Goal: Information Seeking & Learning: Learn about a topic

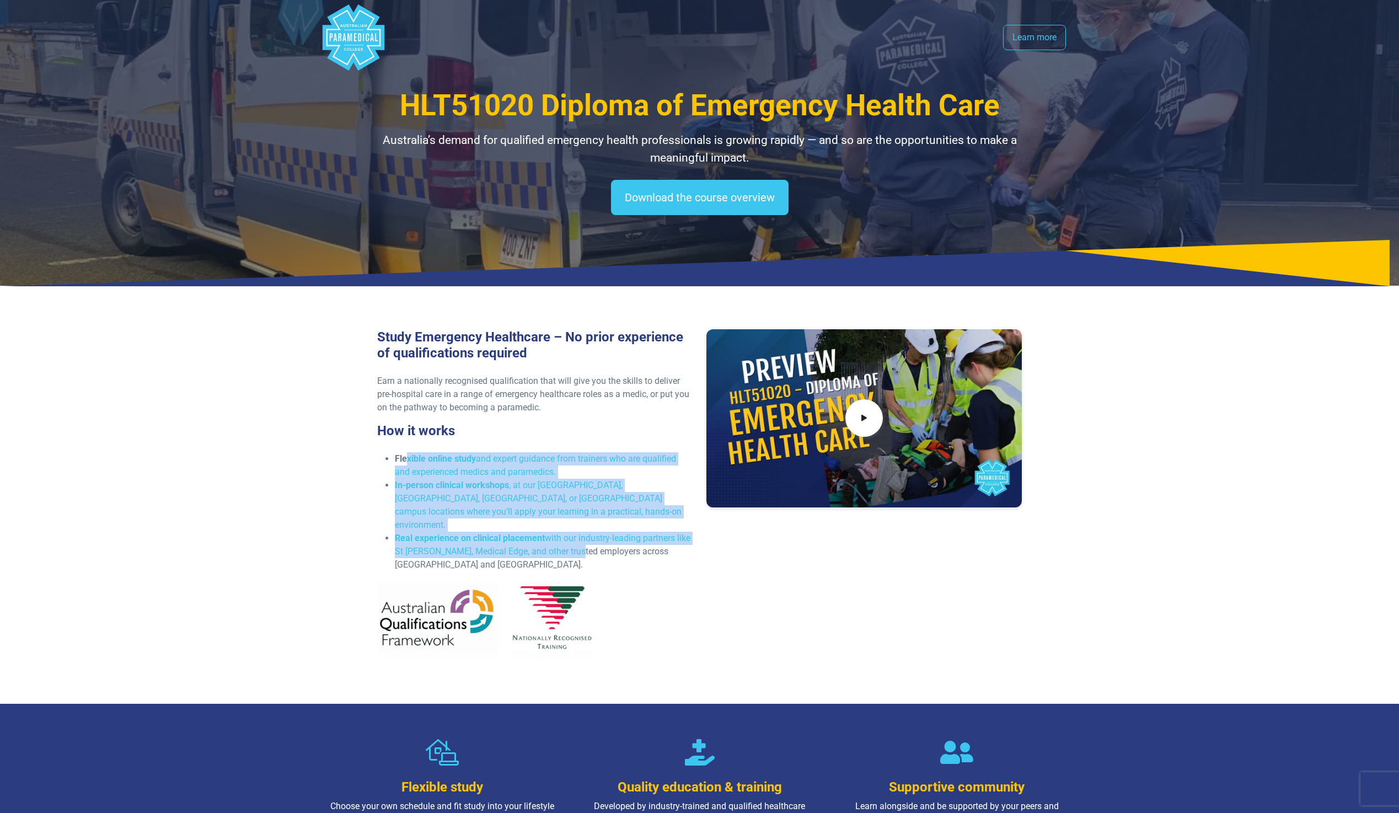
drag, startPoint x: 405, startPoint y: 457, endPoint x: 589, endPoint y: 537, distance: 201.3
click at [589, 537] on ul "Flexible online study and expert guidance from trainers who are qualified and e…" at bounding box center [535, 511] width 316 height 119
drag, startPoint x: 589, startPoint y: 537, endPoint x: 492, endPoint y: 521, distance: 98.3
click at [489, 533] on strong "Real experience on clinical placement" at bounding box center [470, 538] width 150 height 10
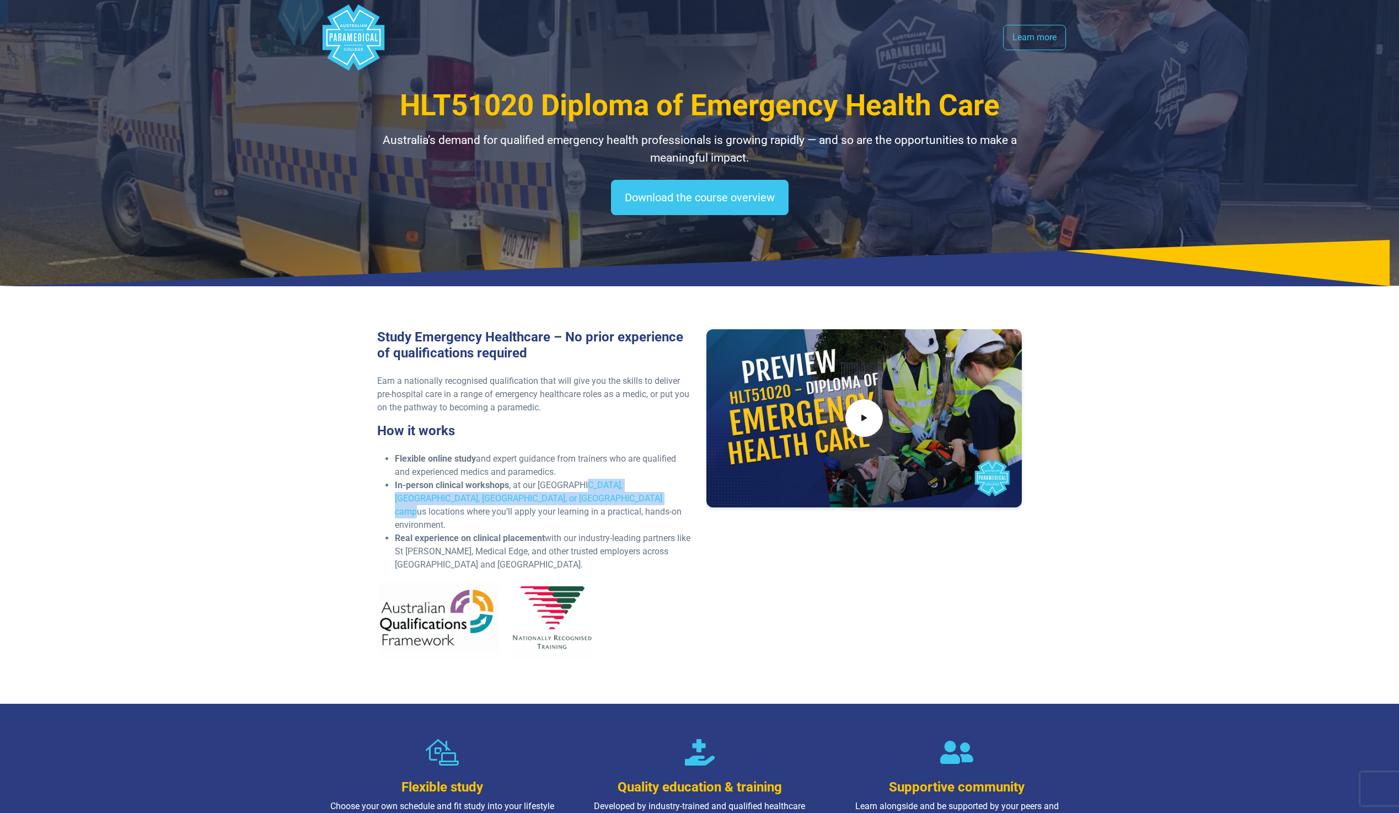
drag, startPoint x: 584, startPoint y: 485, endPoint x: 596, endPoint y: 496, distance: 15.6
click at [596, 496] on li "In-person clinical workshops , at our [GEOGRAPHIC_DATA], [GEOGRAPHIC_DATA], [GE…" at bounding box center [544, 505] width 298 height 53
drag, startPoint x: 596, startPoint y: 496, endPoint x: 501, endPoint y: 516, distance: 97.0
click at [501, 516] on li "In-person clinical workshops , at our [GEOGRAPHIC_DATA], [GEOGRAPHIC_DATA], [GE…" at bounding box center [544, 505] width 298 height 53
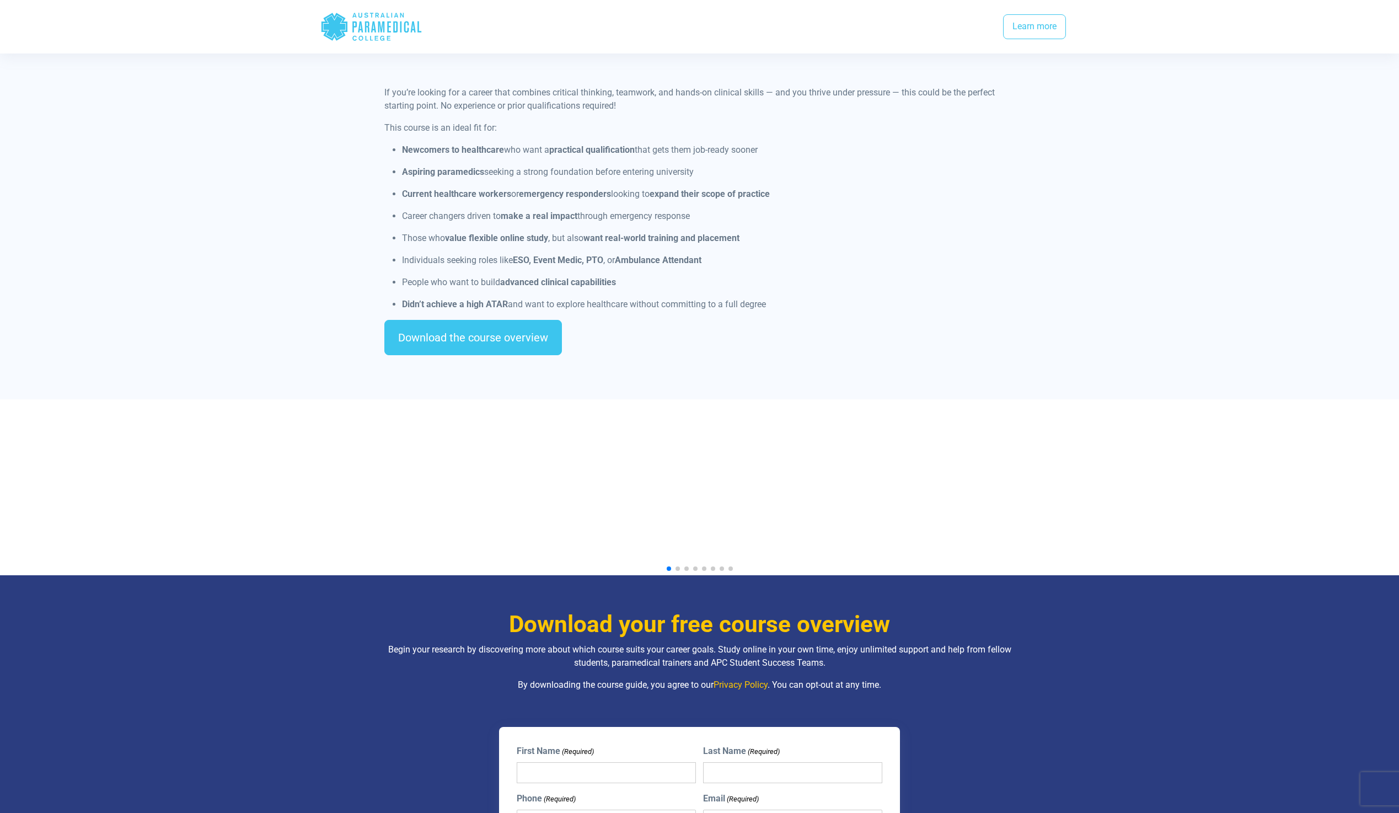
scroll to position [882, 0]
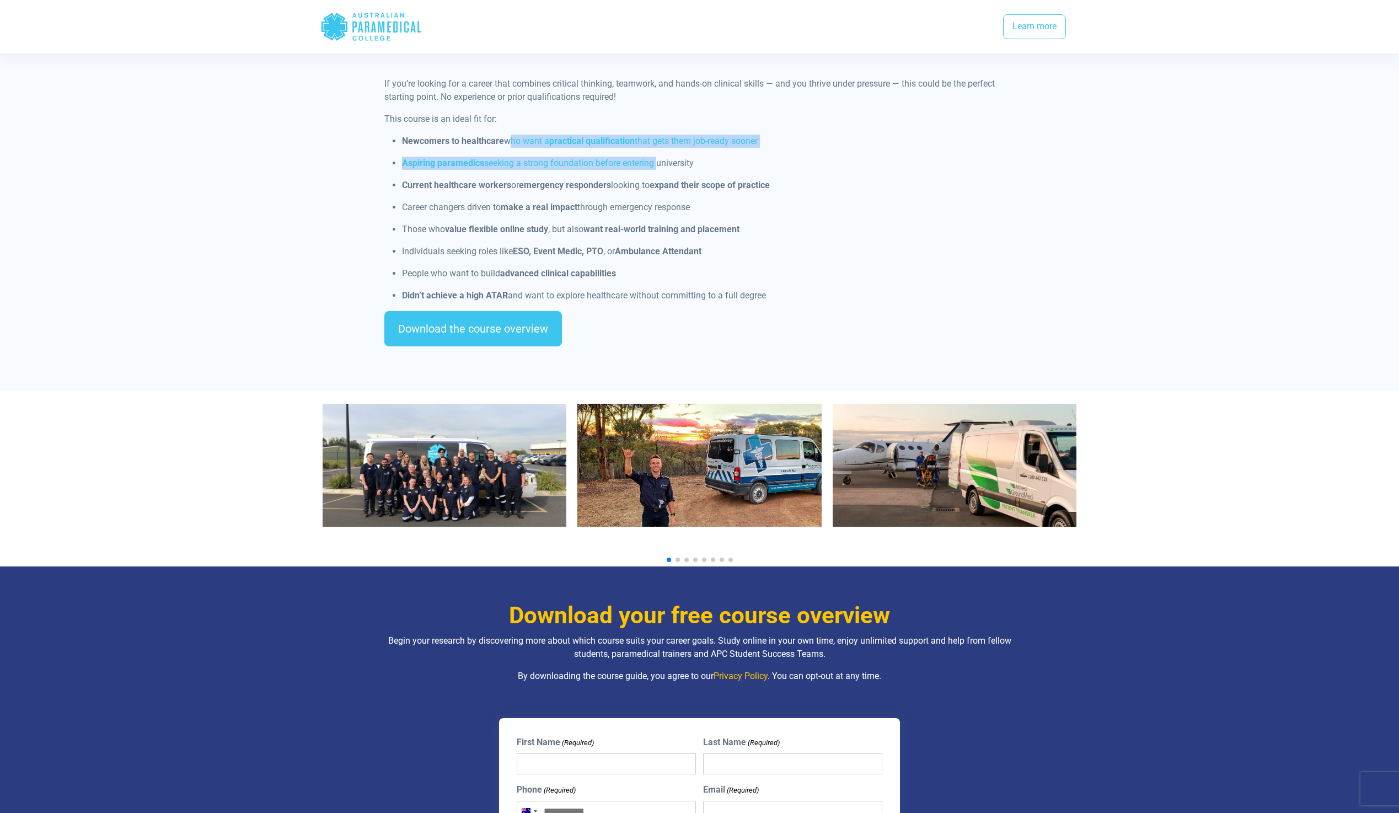
drag, startPoint x: 505, startPoint y: 127, endPoint x: 657, endPoint y: 148, distance: 153.5
click at [657, 148] on ul "Newcomers to healthcare who want a practical qualification that gets them job-r…" at bounding box center [699, 219] width 630 height 168
drag, startPoint x: 657, startPoint y: 148, endPoint x: 602, endPoint y: 189, distance: 69.4
click at [606, 201] on p "Career changers driven to make a real impact through emergency response" at bounding box center [708, 207] width 613 height 13
drag, startPoint x: 475, startPoint y: 150, endPoint x: 615, endPoint y: 160, distance: 141.0
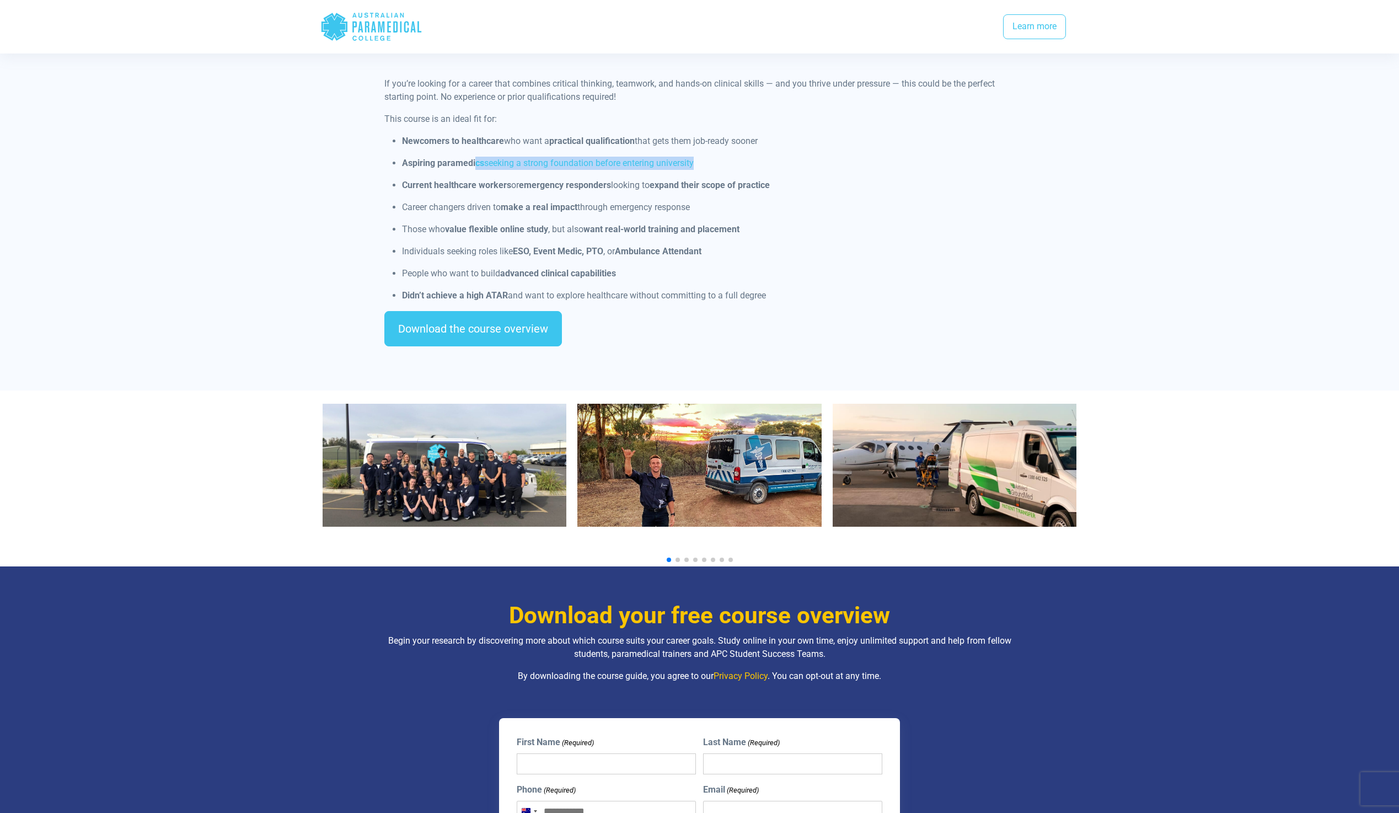
click at [615, 160] on ul "Newcomers to healthcare who want a practical qualification that gets them job-r…" at bounding box center [699, 219] width 630 height 168
drag, startPoint x: 615, startPoint y: 160, endPoint x: 550, endPoint y: 217, distance: 86.0
click at [550, 223] on p "Those who value flexible online study , but also want real-world training and p…" at bounding box center [708, 229] width 613 height 13
click at [863, 357] on div "Is this course right for you? If you’re looking for a career that combines crit…" at bounding box center [700, 185] width 772 height 412
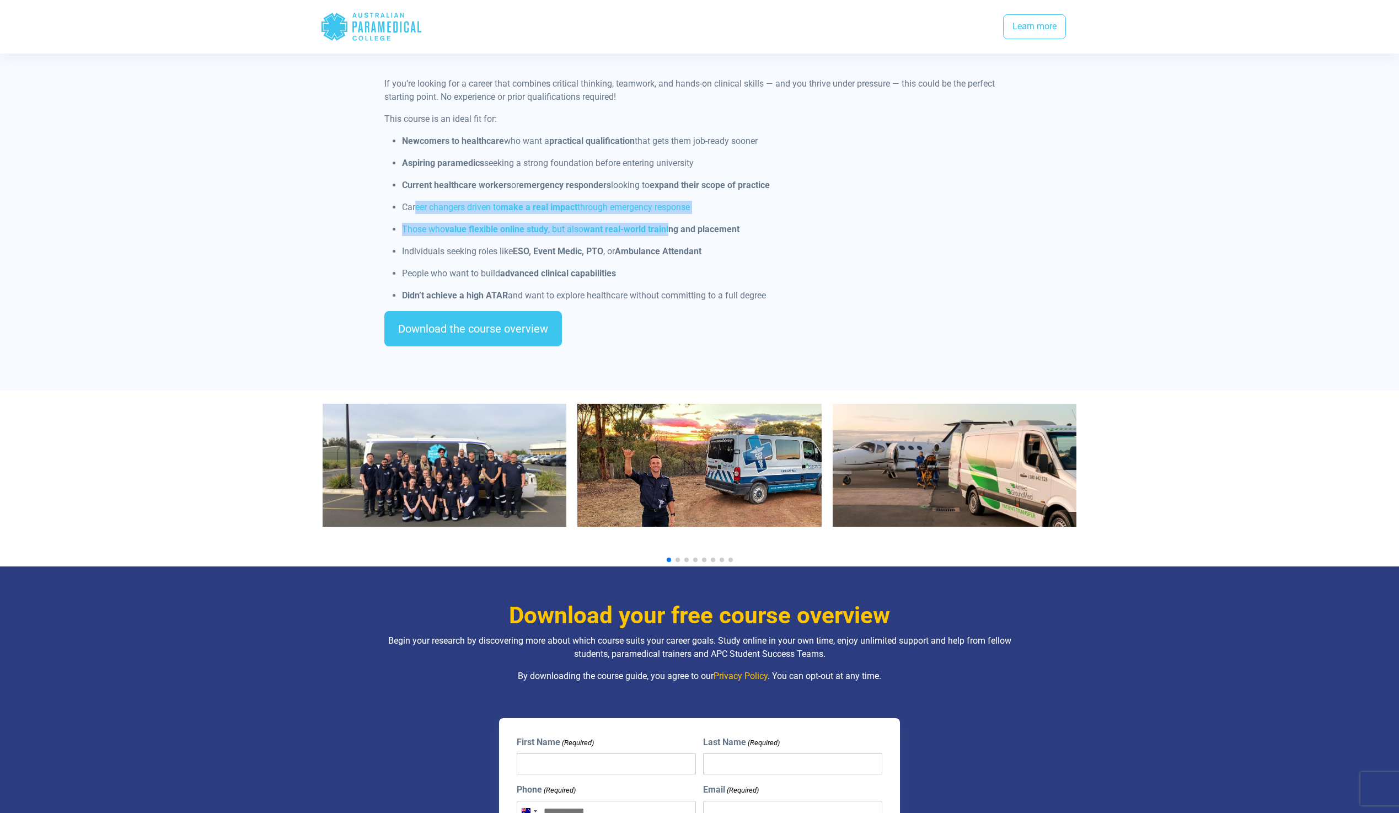
drag, startPoint x: 507, startPoint y: 195, endPoint x: 669, endPoint y: 218, distance: 163.7
click at [669, 218] on ul "Newcomers to healthcare who want a practical qualification that gets them job-r…" at bounding box center [699, 219] width 630 height 168
drag, startPoint x: 669, startPoint y: 218, endPoint x: 602, endPoint y: 226, distance: 68.3
click at [639, 246] on strong "Ambulance Attendant" at bounding box center [658, 251] width 87 height 10
drag, startPoint x: 460, startPoint y: 216, endPoint x: 695, endPoint y: 214, distance: 235.5
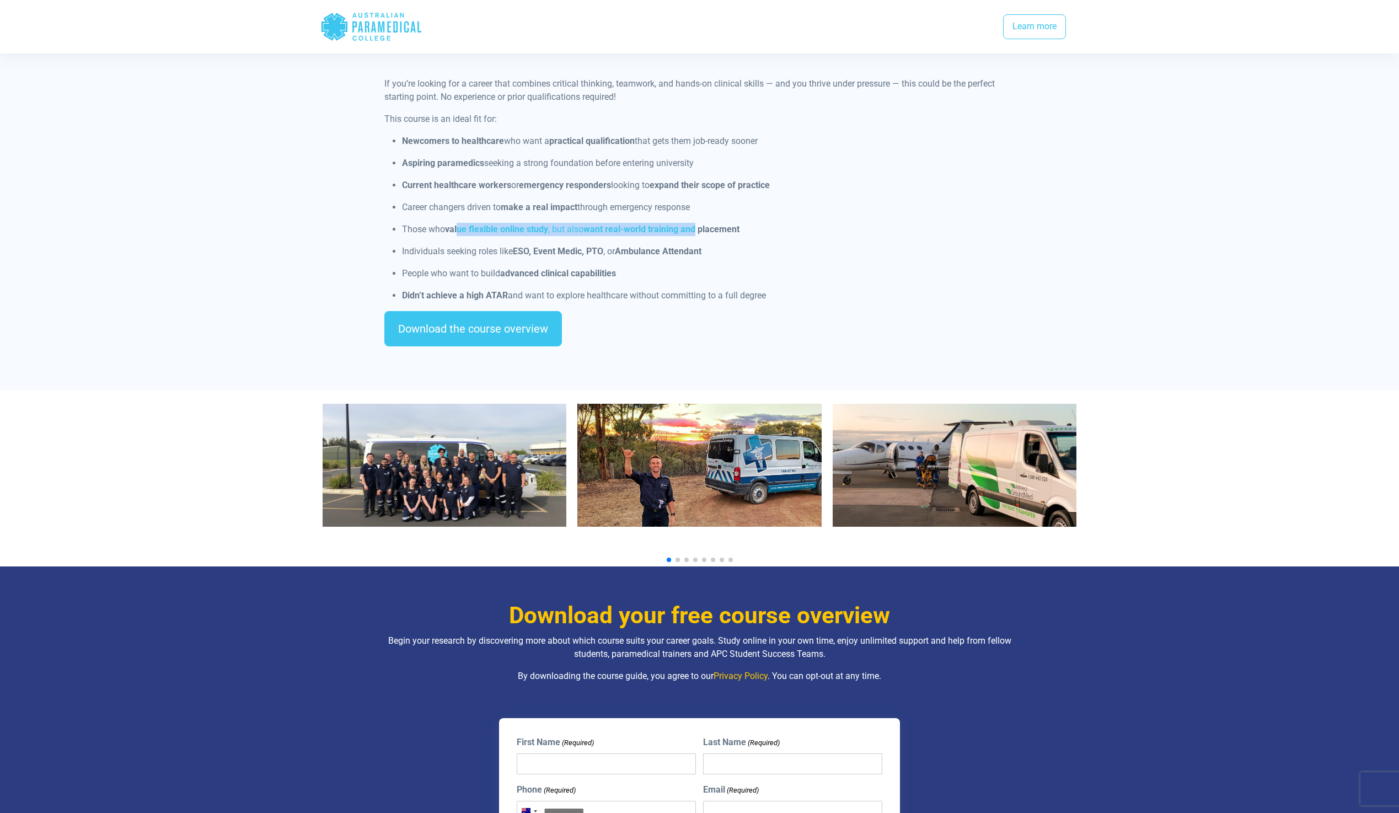
click at [695, 223] on p "Those who value flexible online study , but also want real-world training and p…" at bounding box center [708, 229] width 613 height 13
drag, startPoint x: 695, startPoint y: 214, endPoint x: 663, endPoint y: 259, distance: 54.5
click at [663, 267] on p "People who want to build advanced clinical capabilities" at bounding box center [708, 273] width 613 height 13
drag, startPoint x: 449, startPoint y: 235, endPoint x: 678, endPoint y: 239, distance: 228.9
click at [678, 245] on p "Individuals seeking roles like ESO, Event Medic, PTO , or Ambulance Attendant" at bounding box center [708, 251] width 613 height 13
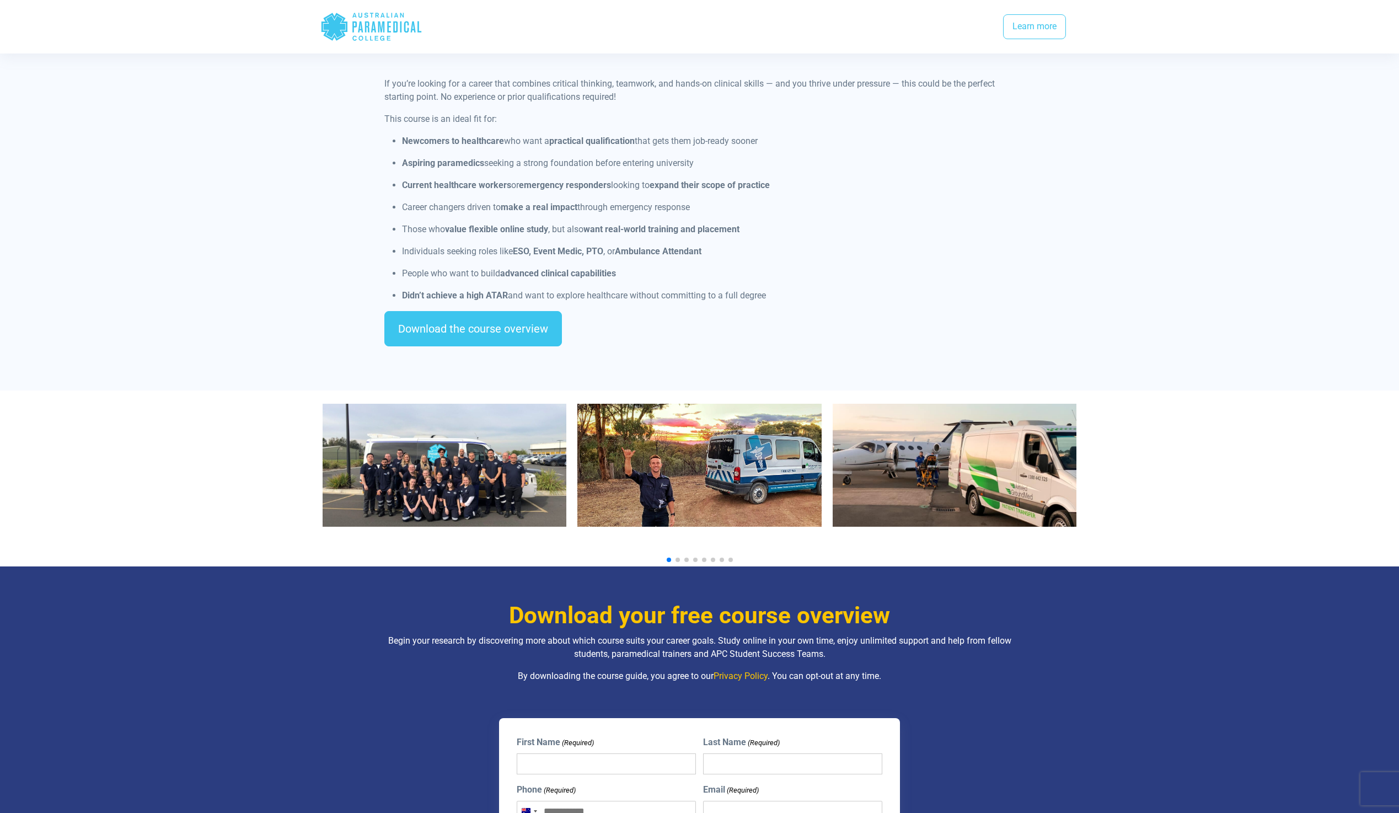
drag, startPoint x: 678, startPoint y: 239, endPoint x: 658, endPoint y: 251, distance: 23.3
click at [671, 267] on p "People who want to build advanced clinical capabilities" at bounding box center [708, 273] width 613 height 13
drag, startPoint x: 453, startPoint y: 261, endPoint x: 579, endPoint y: 262, distance: 126.3
click at [579, 267] on p "People who want to build advanced clinical capabilities" at bounding box center [708, 273] width 613 height 13
drag, startPoint x: 579, startPoint y: 262, endPoint x: 575, endPoint y: 273, distance: 11.9
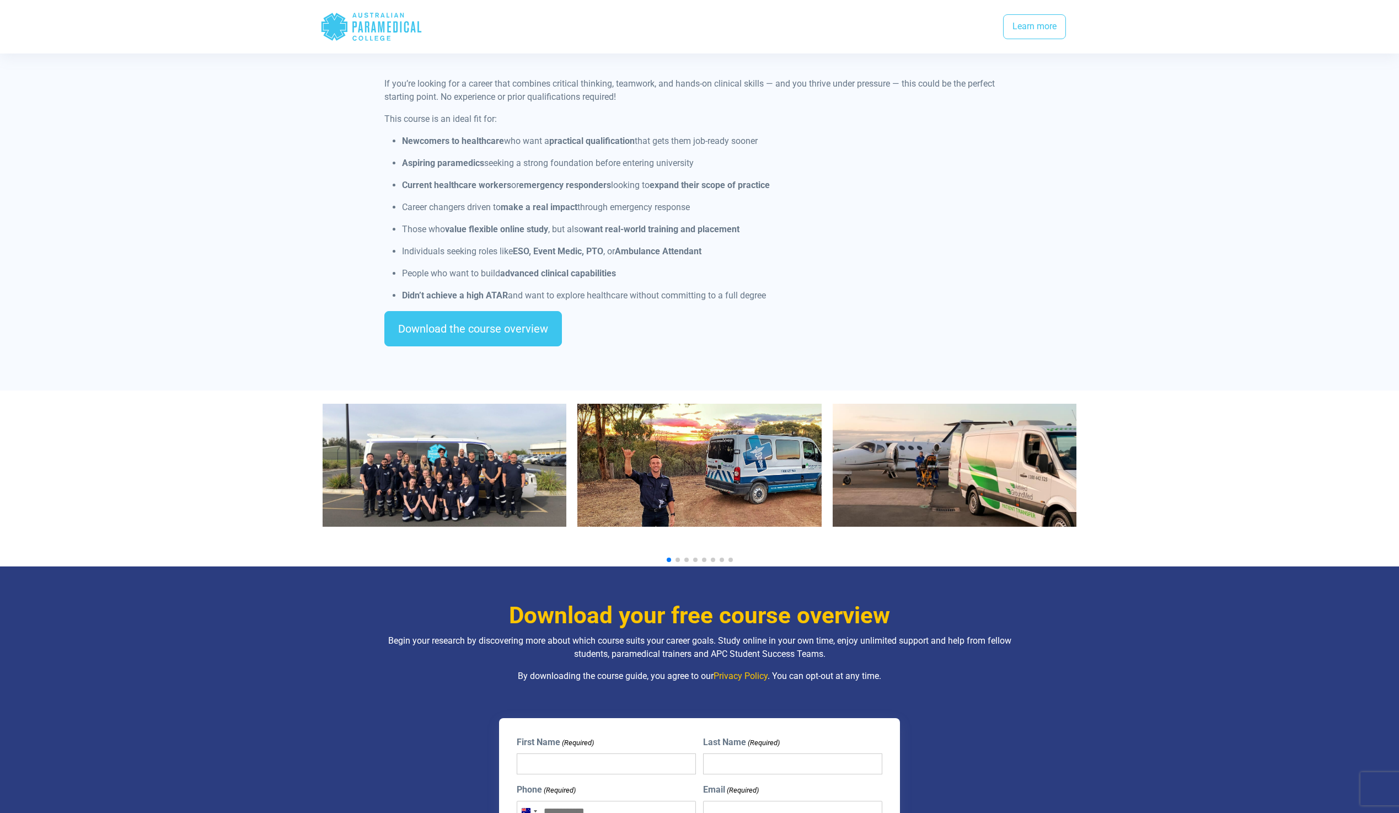
click at [575, 272] on ul "Newcomers to healthcare who want a practical qualification that gets them job-r…" at bounding box center [699, 219] width 630 height 168
drag, startPoint x: 581, startPoint y: 283, endPoint x: 715, endPoint y: 292, distance: 134.8
click at [715, 292] on div "If you’re looking for a career that combines critical thinking, teamwork, and h…" at bounding box center [699, 216] width 643 height 278
click at [716, 294] on div "If you’re looking for a career that combines critical thinking, teamwork, and h…" at bounding box center [699, 216] width 643 height 278
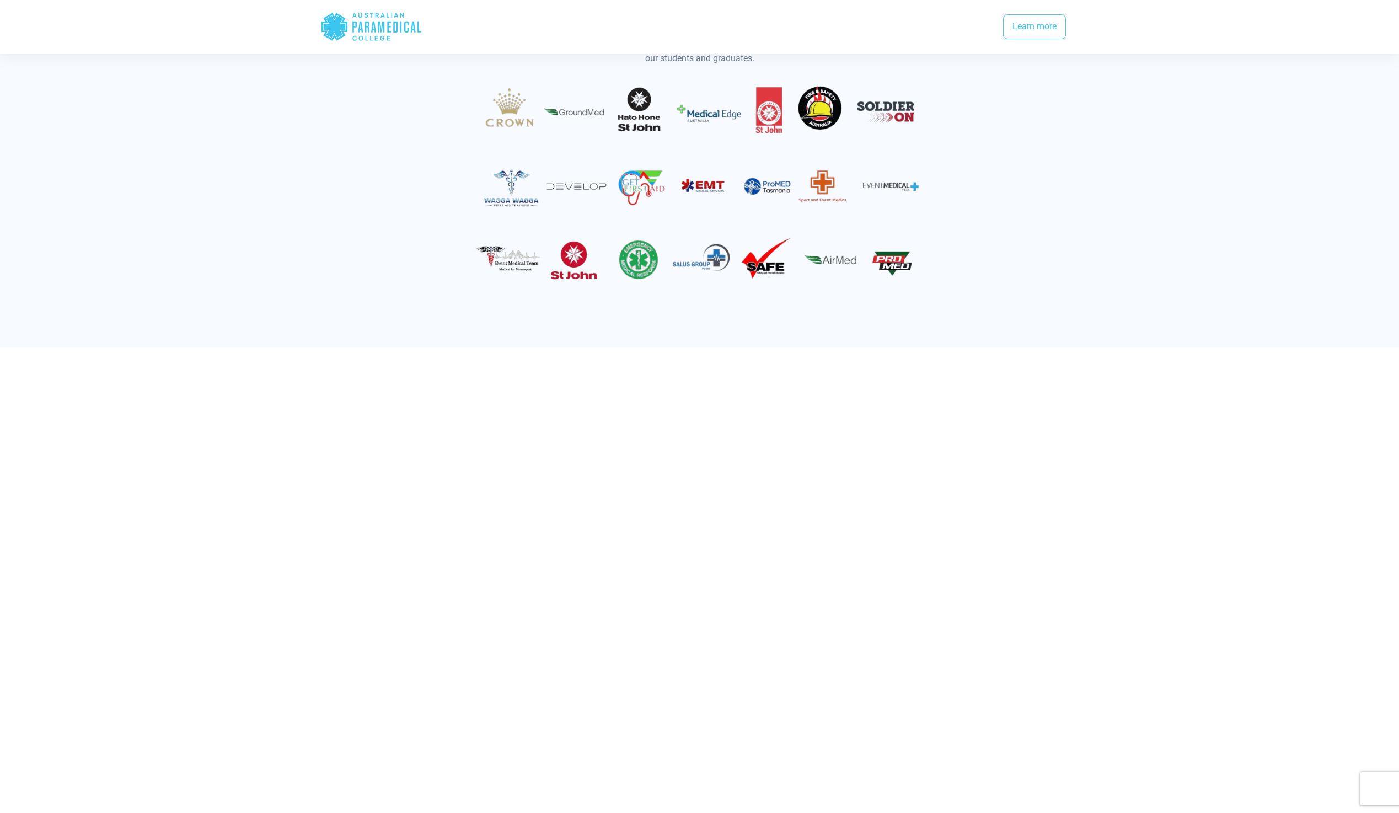
scroll to position [2316, 0]
